Goal: Download file/media

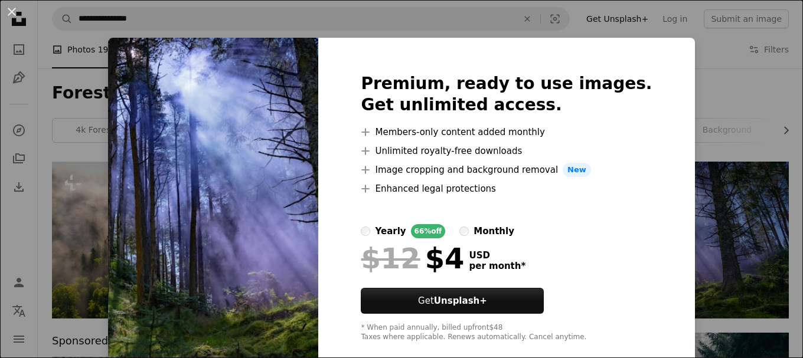
click at [740, 120] on div "An X shape Premium, ready to use images. Get unlimited access. A plus sign Memb…" at bounding box center [401, 179] width 803 height 358
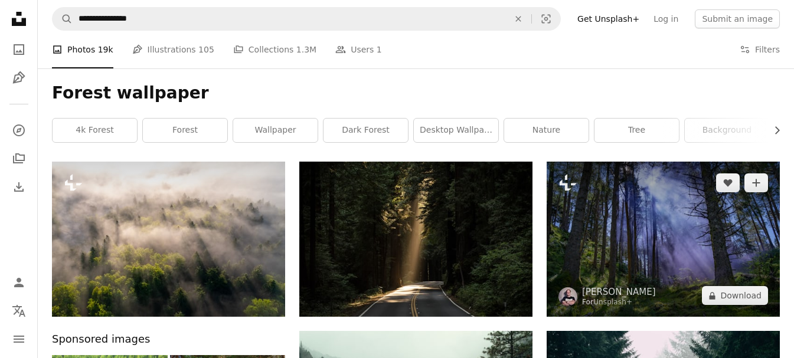
click at [695, 210] on img at bounding box center [663, 239] width 233 height 155
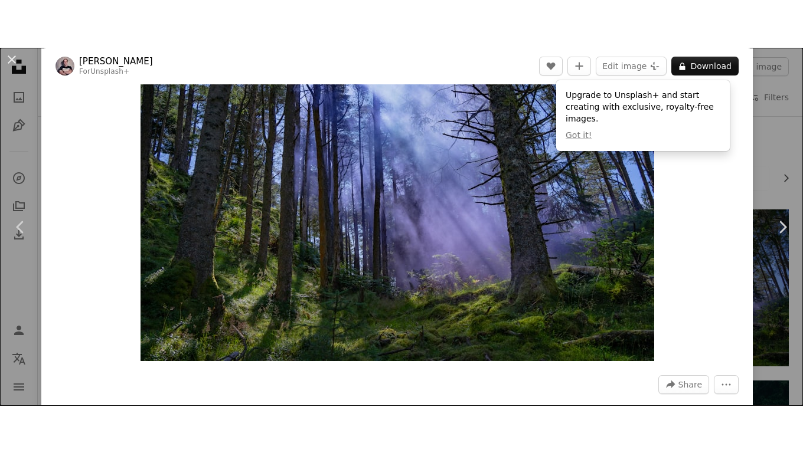
scroll to position [59, 0]
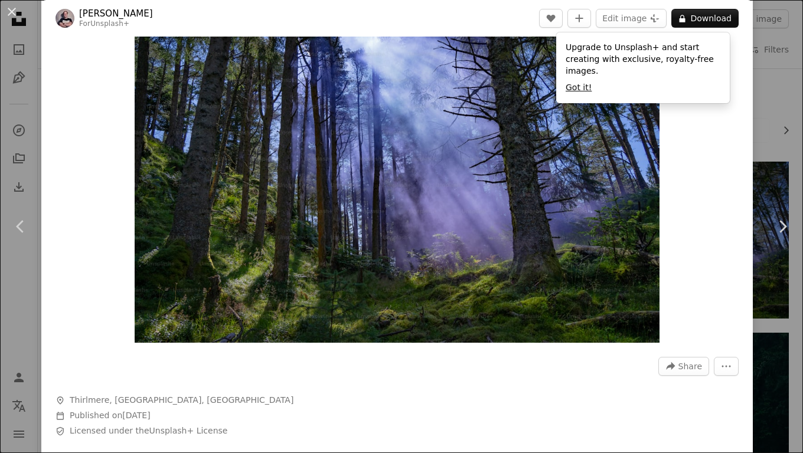
click at [576, 82] on button "Got it!" at bounding box center [579, 88] width 26 height 12
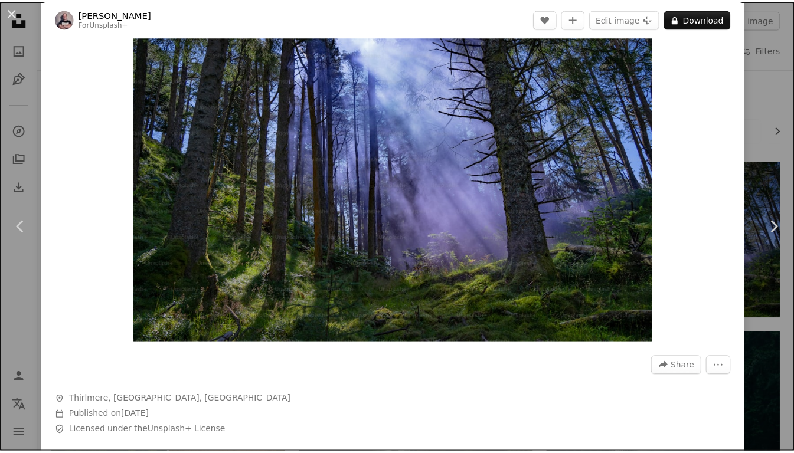
scroll to position [0, 0]
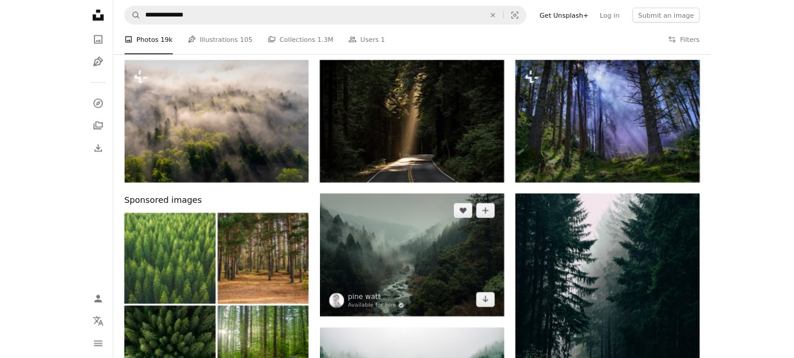
scroll to position [118, 0]
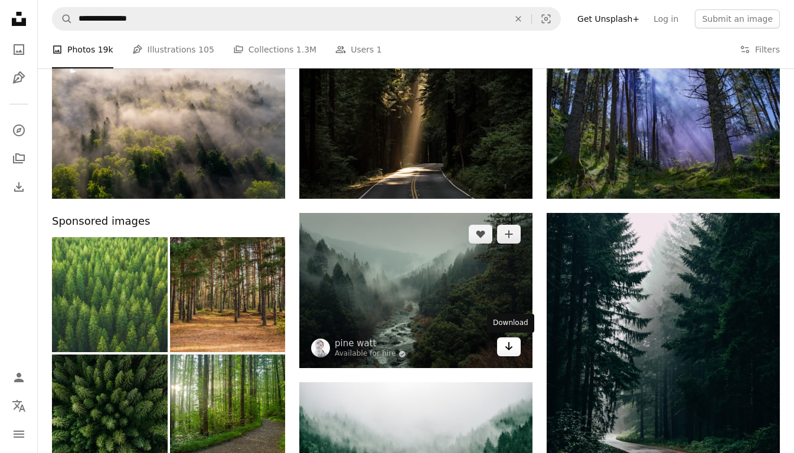
click at [508, 351] on icon "Arrow pointing down" at bounding box center [508, 347] width 9 height 14
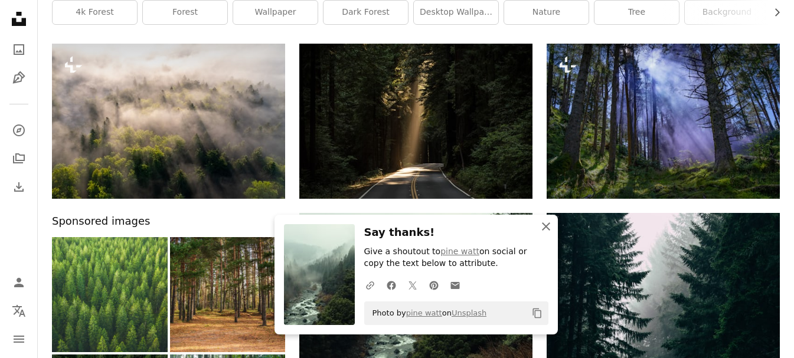
click at [544, 228] on icon "button" at bounding box center [546, 227] width 8 height 8
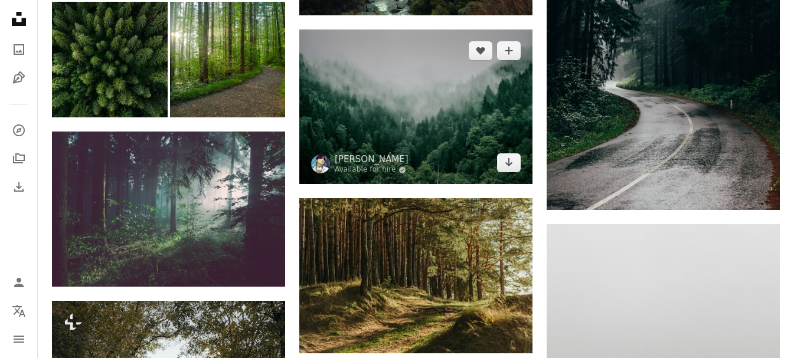
scroll to position [472, 0]
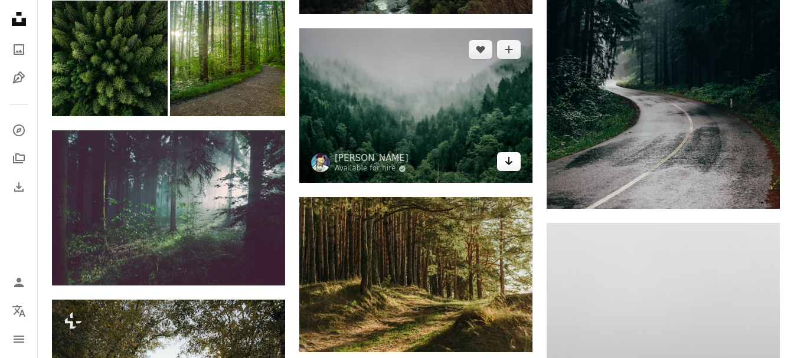
click at [508, 164] on icon "Download" at bounding box center [509, 161] width 8 height 8
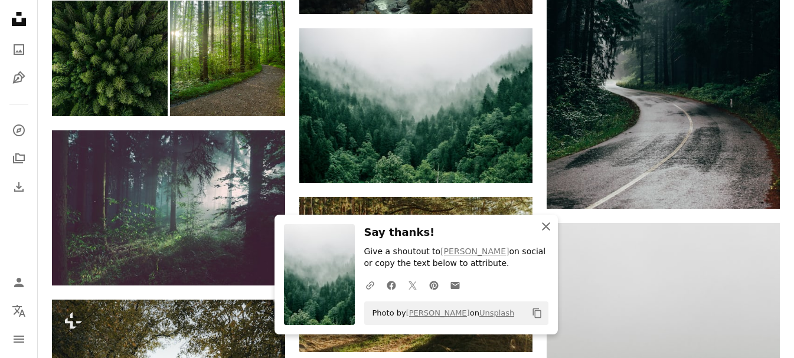
click at [551, 225] on icon "An X shape" at bounding box center [546, 227] width 14 height 14
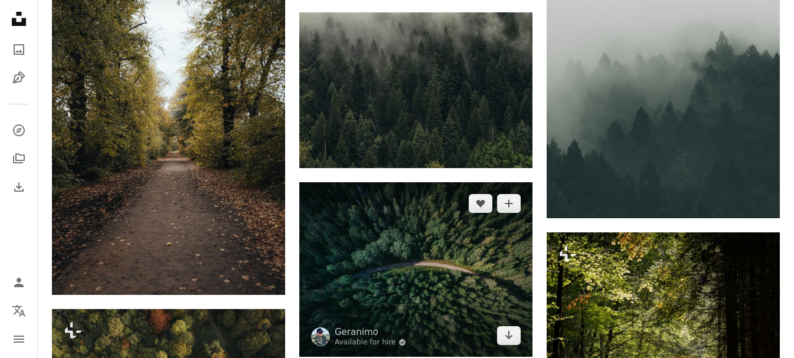
scroll to position [768, 0]
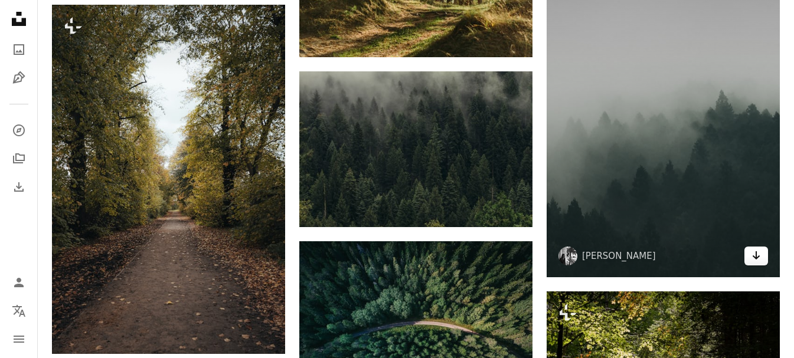
click at [751, 257] on link "Arrow pointing down" at bounding box center [757, 256] width 24 height 19
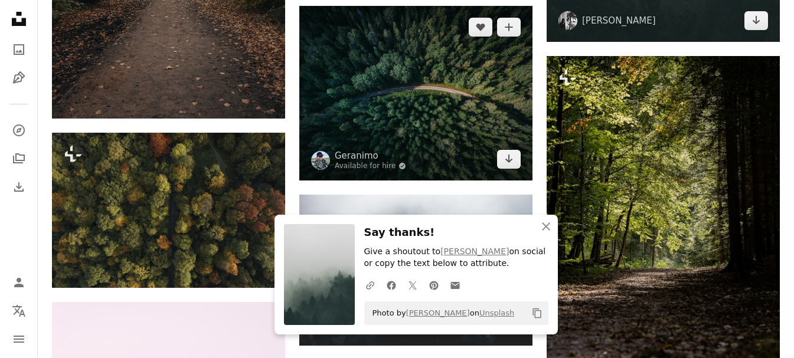
scroll to position [1004, 0]
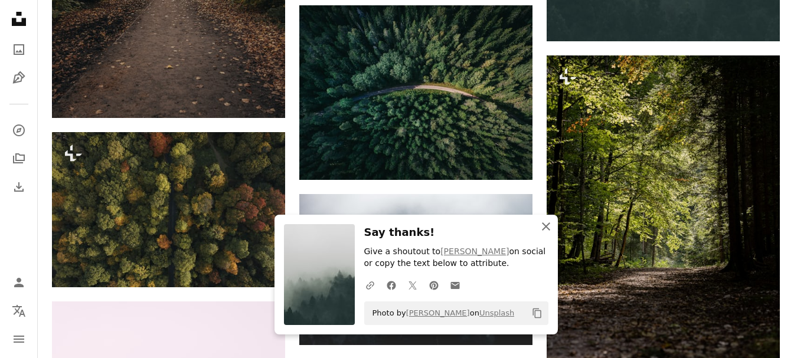
click at [550, 230] on icon "button" at bounding box center [546, 227] width 8 height 8
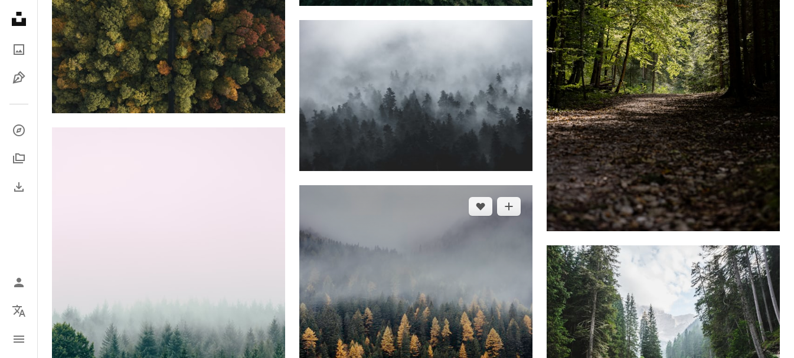
scroll to position [1181, 0]
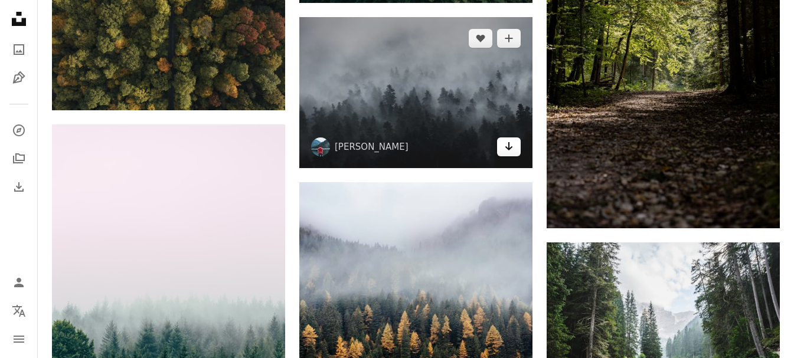
click at [508, 154] on link "Arrow pointing down" at bounding box center [509, 147] width 24 height 19
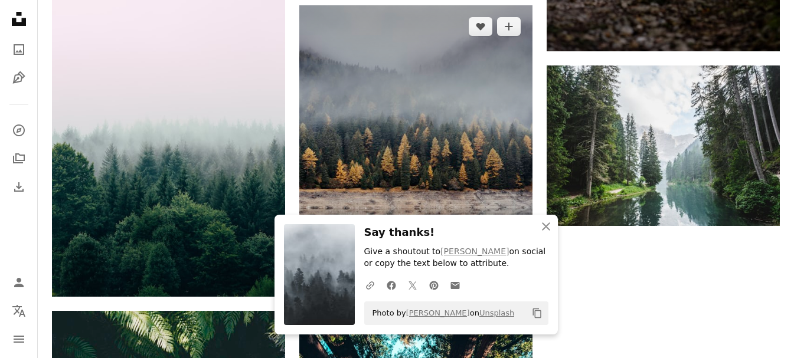
scroll to position [1417, 0]
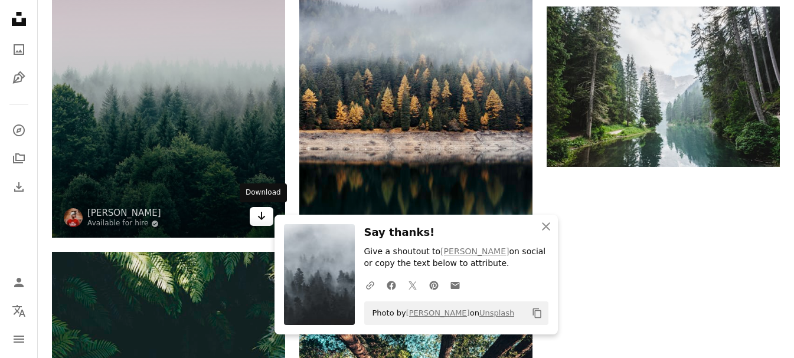
click at [266, 220] on link "Arrow pointing down" at bounding box center [262, 216] width 24 height 19
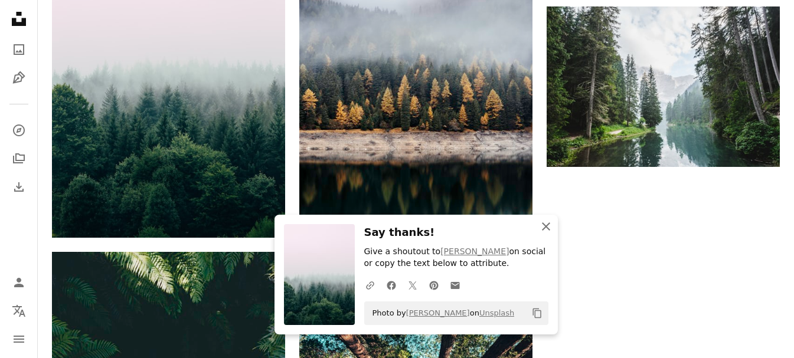
click at [543, 229] on icon "button" at bounding box center [546, 227] width 8 height 8
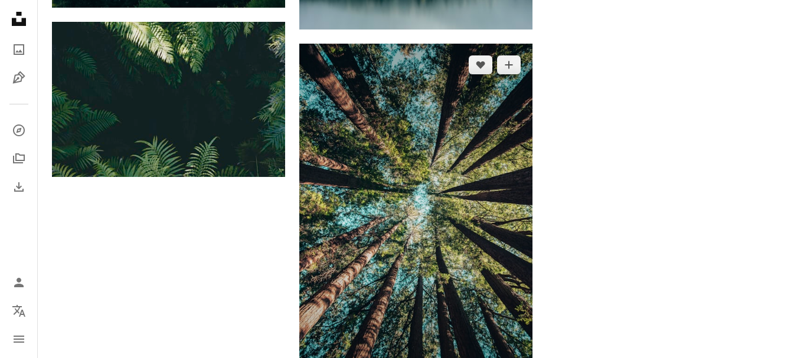
scroll to position [1712, 0]
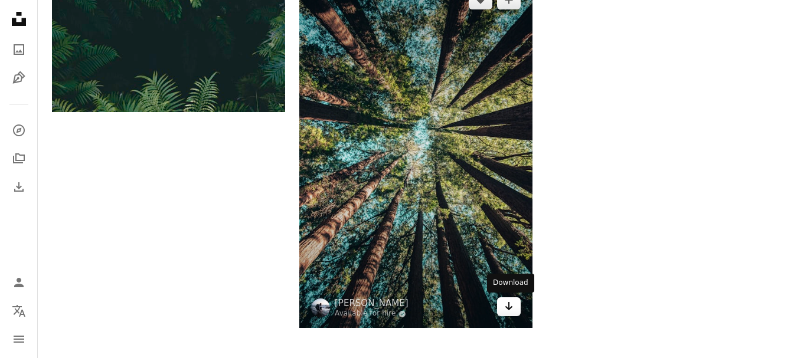
click at [513, 308] on icon "Arrow pointing down" at bounding box center [508, 306] width 9 height 14
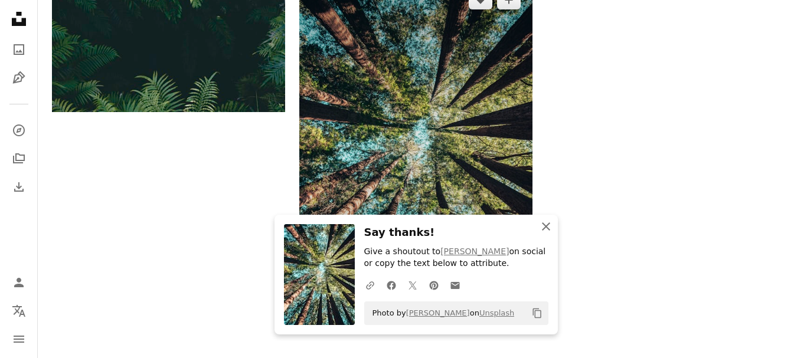
drag, startPoint x: 547, startPoint y: 230, endPoint x: 530, endPoint y: 207, distance: 29.2
click at [547, 230] on icon "An X shape" at bounding box center [546, 227] width 14 height 14
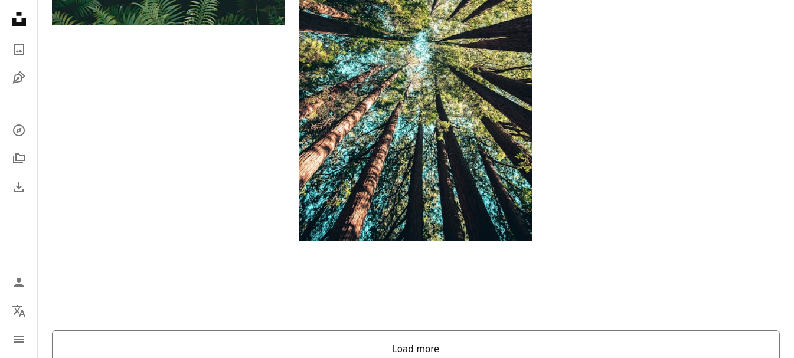
scroll to position [1886, 0]
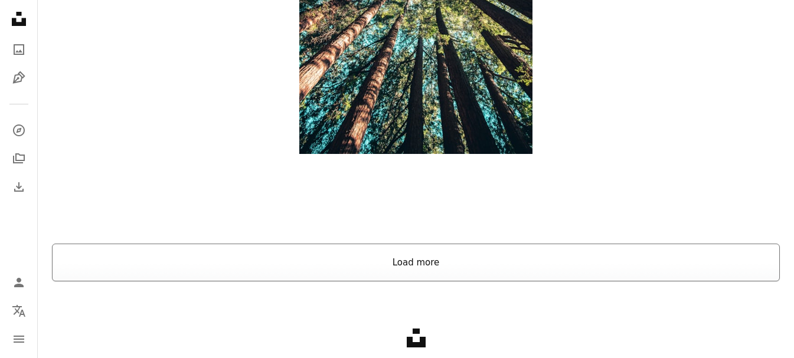
click at [422, 274] on button "Load more" at bounding box center [416, 263] width 728 height 38
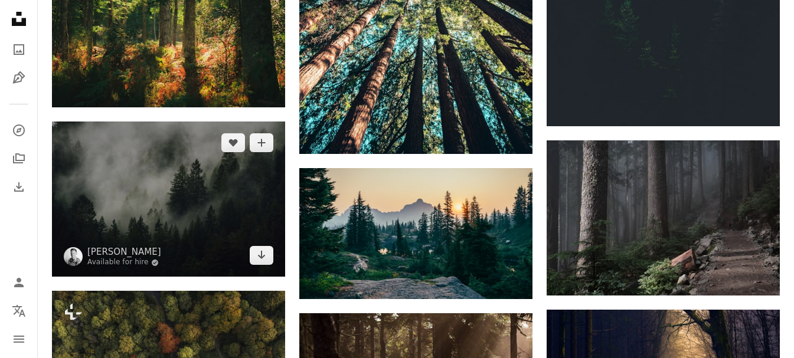
scroll to position [2005, 0]
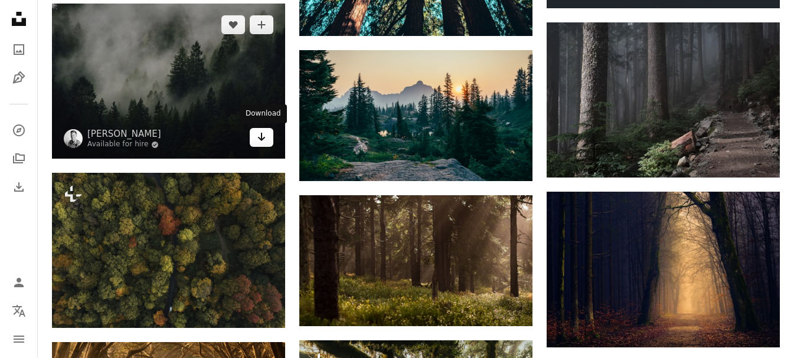
click at [260, 141] on icon "Arrow pointing down" at bounding box center [261, 137] width 9 height 14
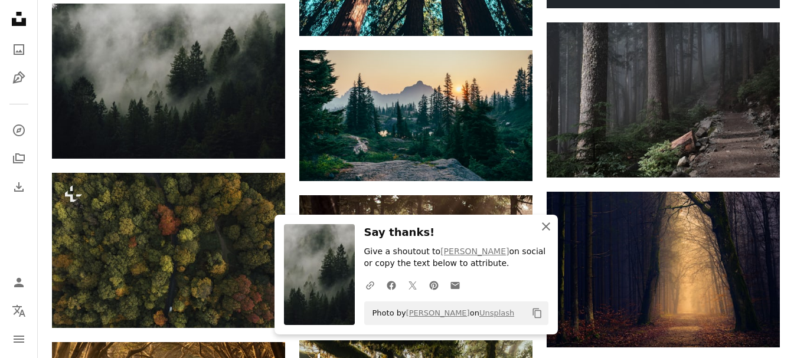
click at [546, 223] on icon "An X shape" at bounding box center [546, 227] width 14 height 14
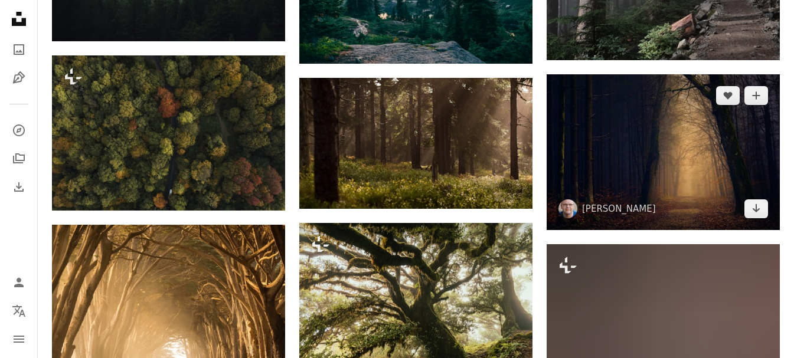
scroll to position [2123, 0]
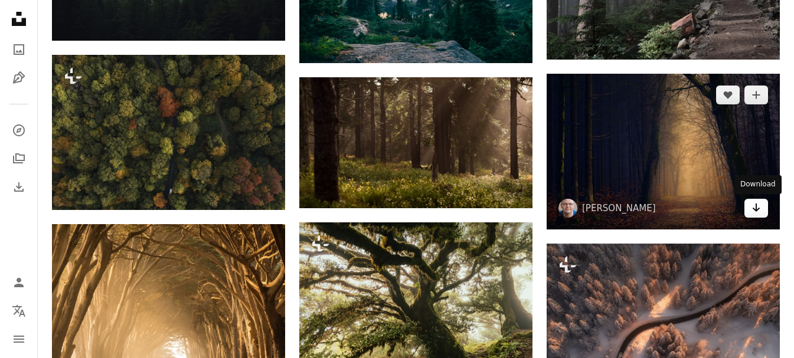
click at [765, 214] on link "Arrow pointing down" at bounding box center [757, 208] width 24 height 19
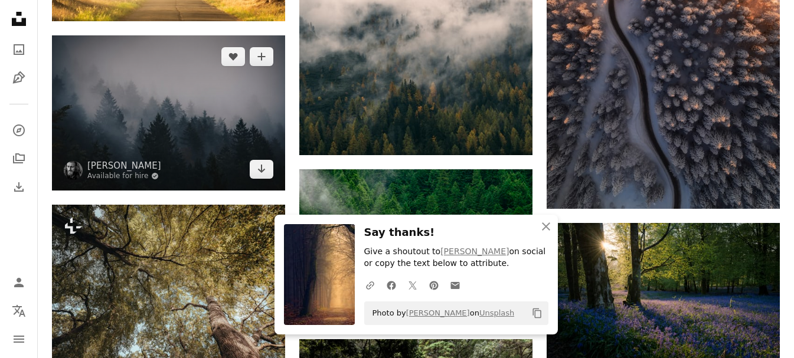
scroll to position [2536, 0]
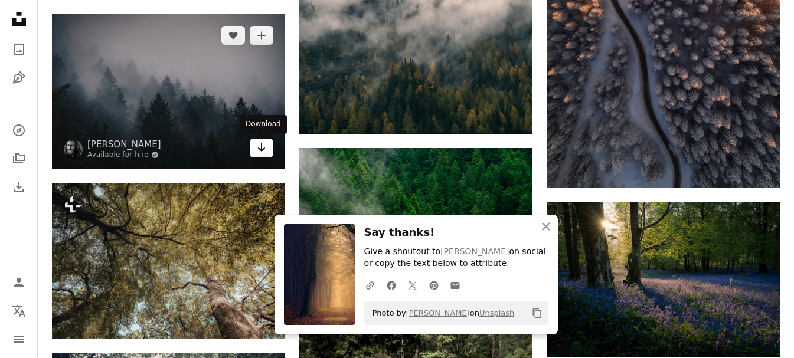
click at [272, 152] on link "Arrow pointing down" at bounding box center [262, 148] width 24 height 19
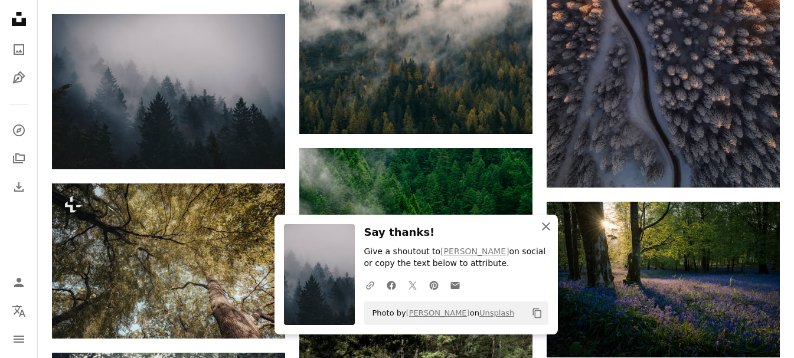
click at [547, 226] on icon "button" at bounding box center [546, 227] width 8 height 8
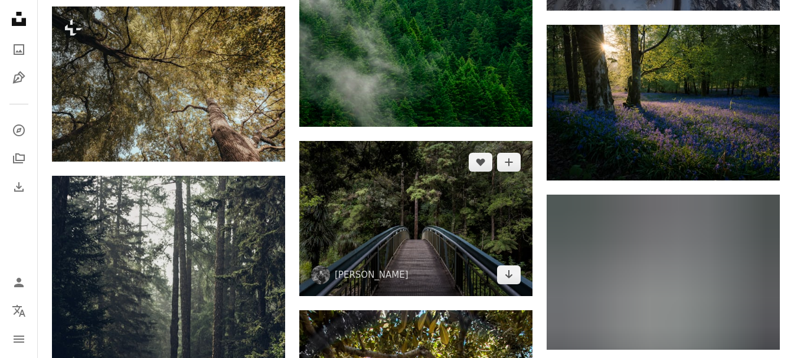
scroll to position [2772, 0]
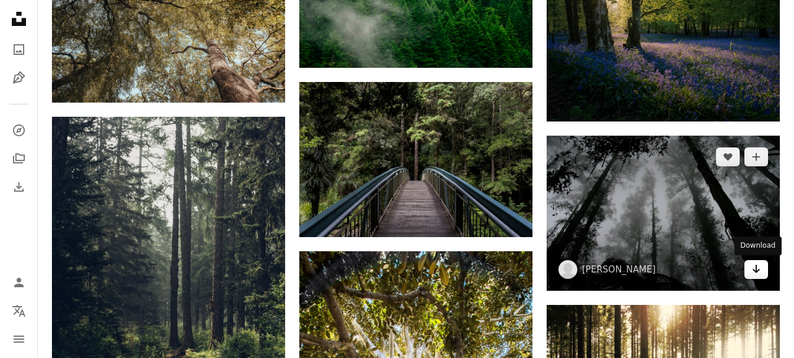
click at [756, 276] on icon "Arrow pointing down" at bounding box center [756, 269] width 9 height 14
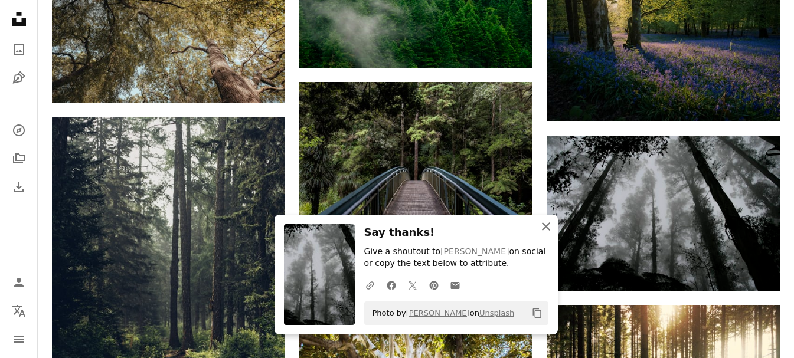
click at [544, 223] on icon "An X shape" at bounding box center [546, 227] width 14 height 14
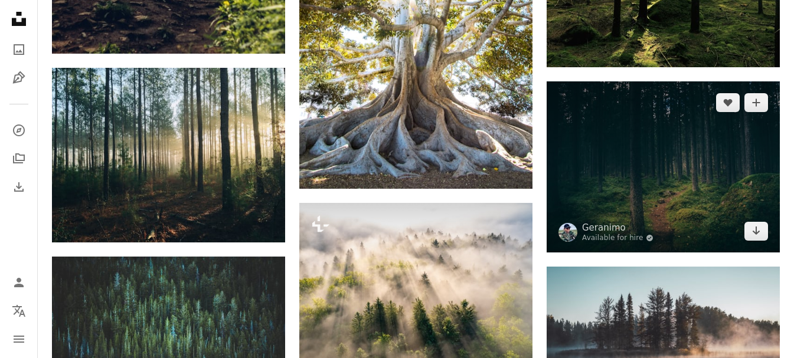
scroll to position [3185, 0]
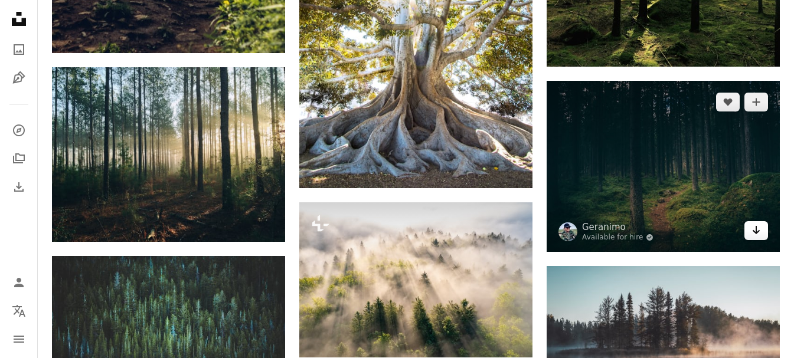
click at [750, 238] on link "Arrow pointing down" at bounding box center [757, 230] width 24 height 19
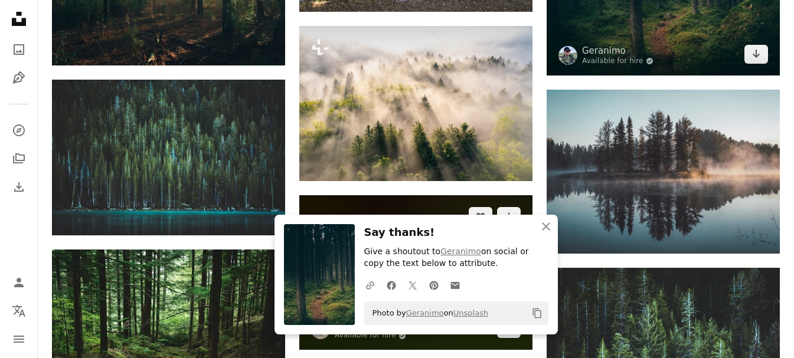
scroll to position [3422, 0]
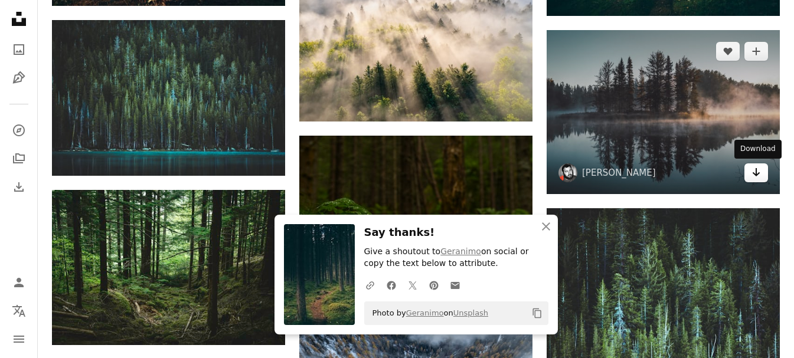
click at [755, 174] on icon "Download" at bounding box center [757, 172] width 8 height 8
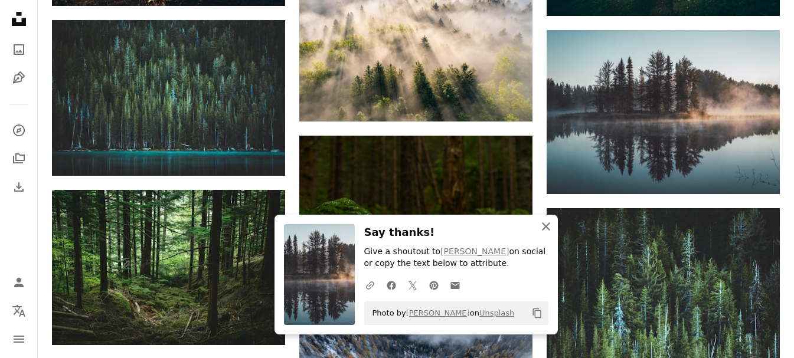
click at [547, 223] on icon "An X shape" at bounding box center [546, 227] width 14 height 14
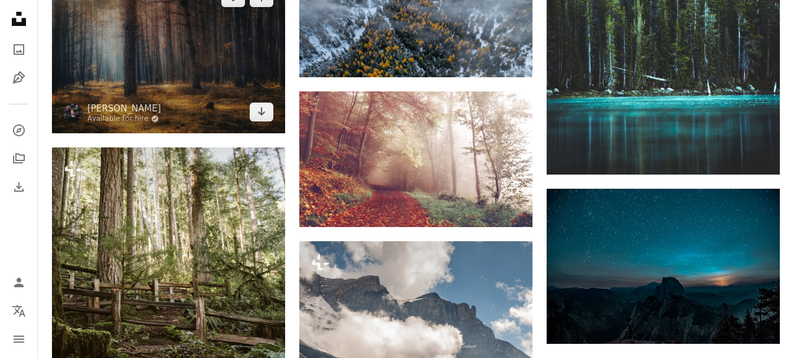
scroll to position [3776, 0]
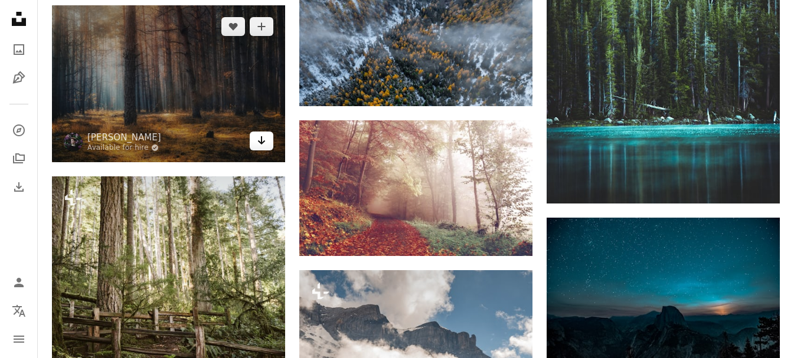
click at [270, 143] on link "Arrow pointing down" at bounding box center [262, 141] width 24 height 19
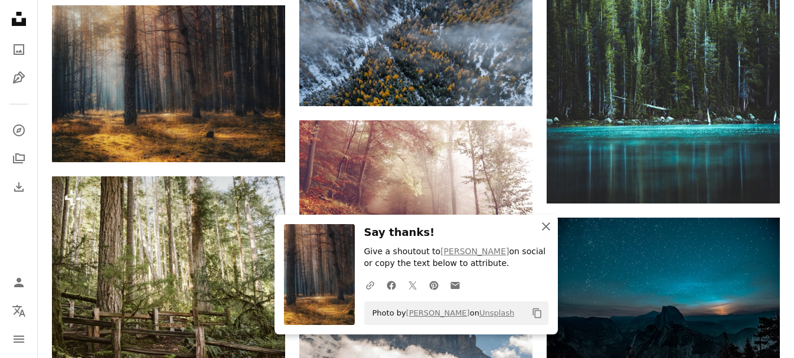
click at [545, 226] on icon "button" at bounding box center [546, 227] width 8 height 8
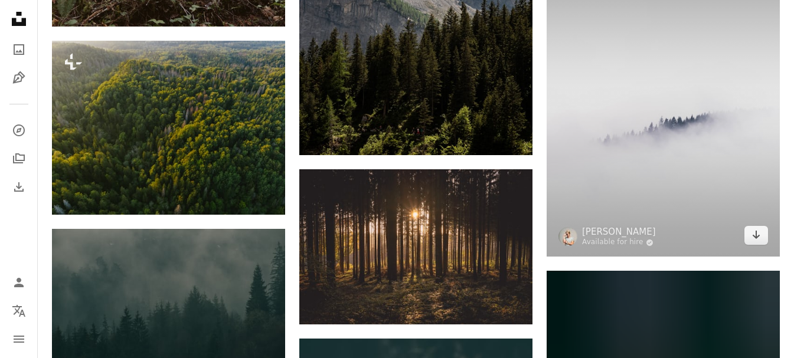
scroll to position [4189, 0]
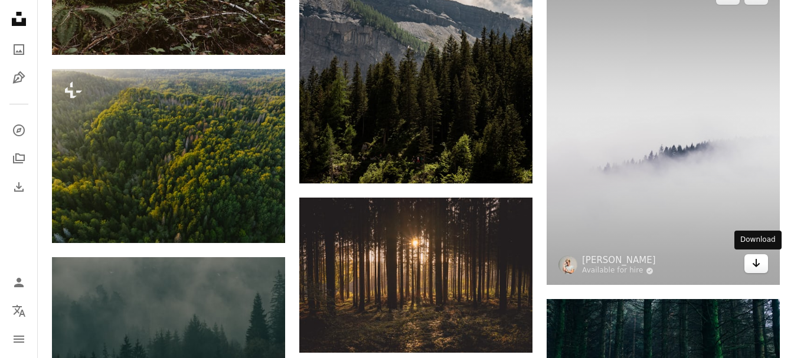
click at [762, 270] on link "Arrow pointing down" at bounding box center [757, 263] width 24 height 19
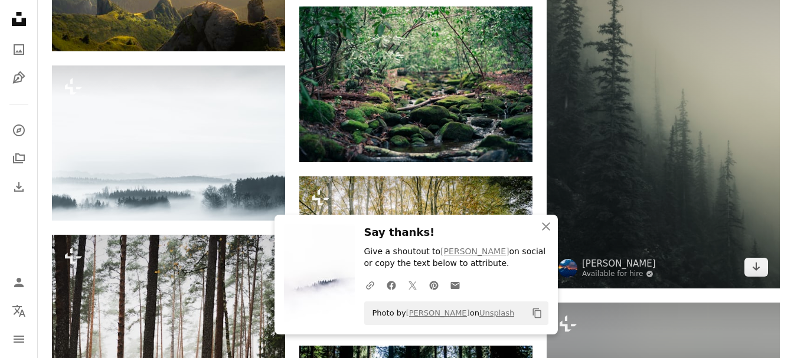
scroll to position [4721, 0]
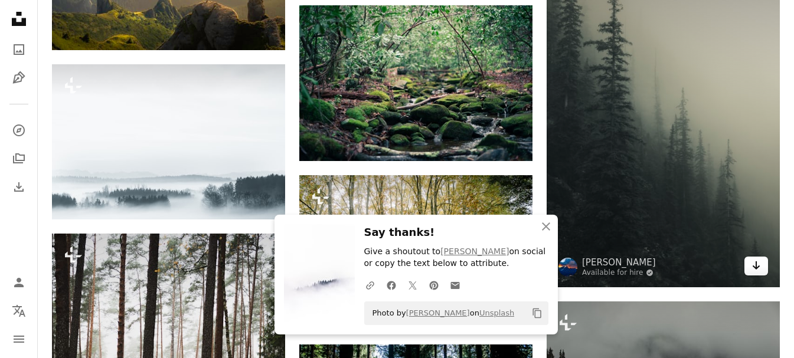
click at [756, 267] on icon "Download" at bounding box center [757, 266] width 8 height 8
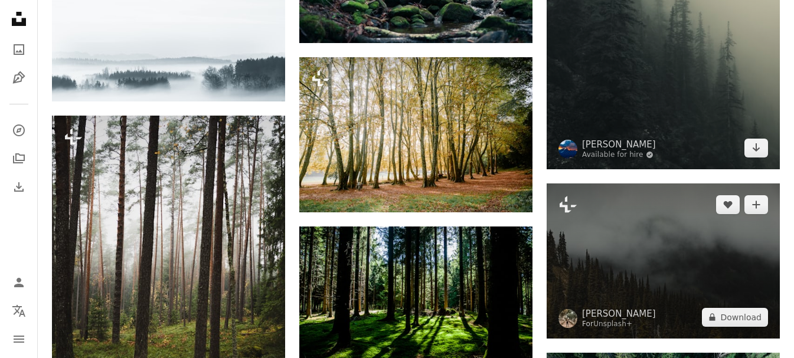
scroll to position [4957, 0]
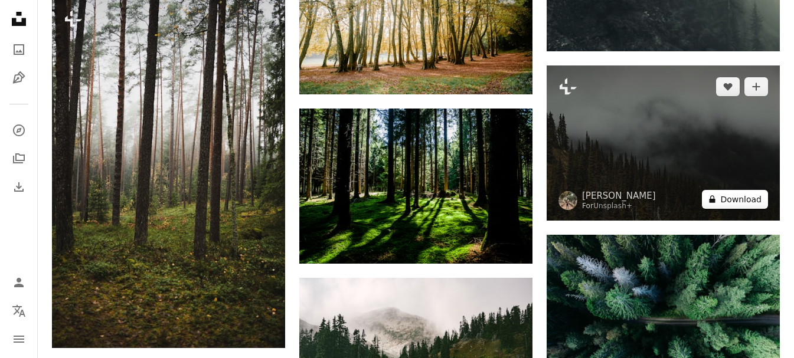
click at [750, 203] on button "A lock Download" at bounding box center [735, 199] width 66 height 19
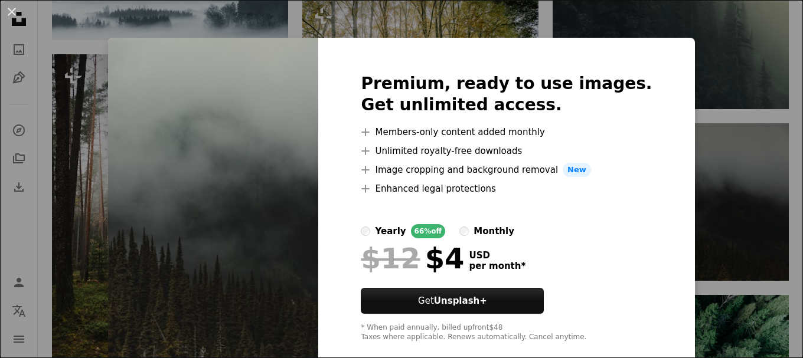
click at [628, 13] on div "An X shape Premium, ready to use images. Get unlimited access. A plus sign Memb…" at bounding box center [401, 179] width 803 height 358
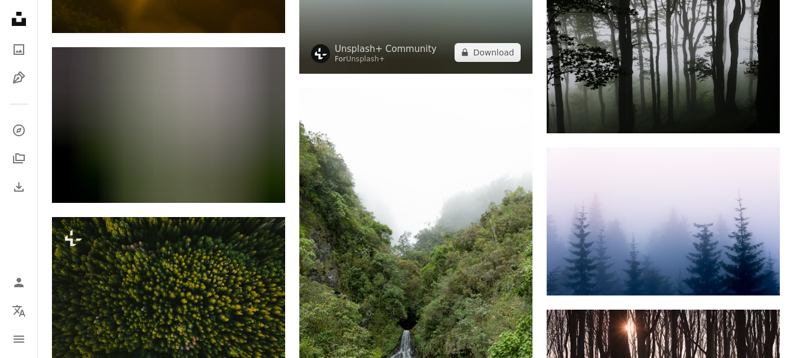
scroll to position [11156, 0]
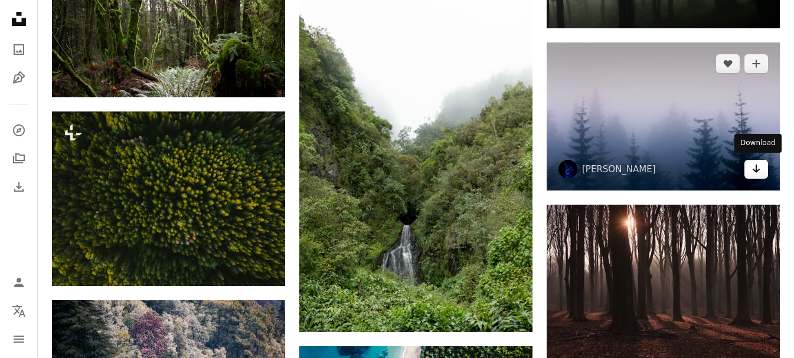
click at [761, 166] on link "Arrow pointing down" at bounding box center [757, 169] width 24 height 19
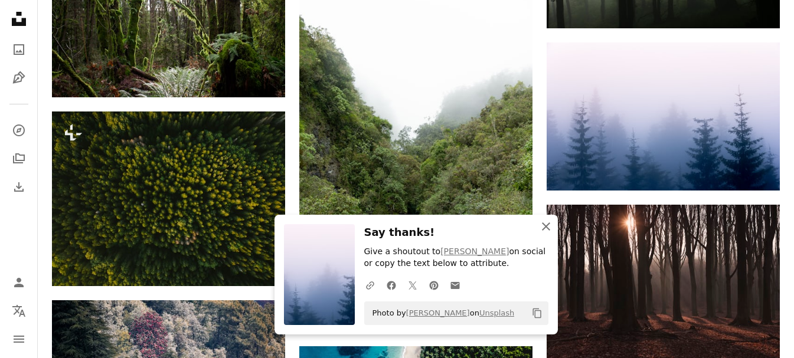
click at [541, 229] on icon "An X shape" at bounding box center [546, 227] width 14 height 14
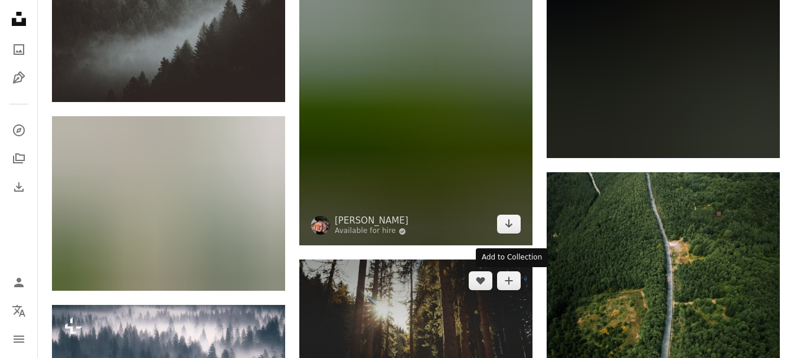
scroll to position [17474, 0]
